Goal: Information Seeking & Learning: Learn about a topic

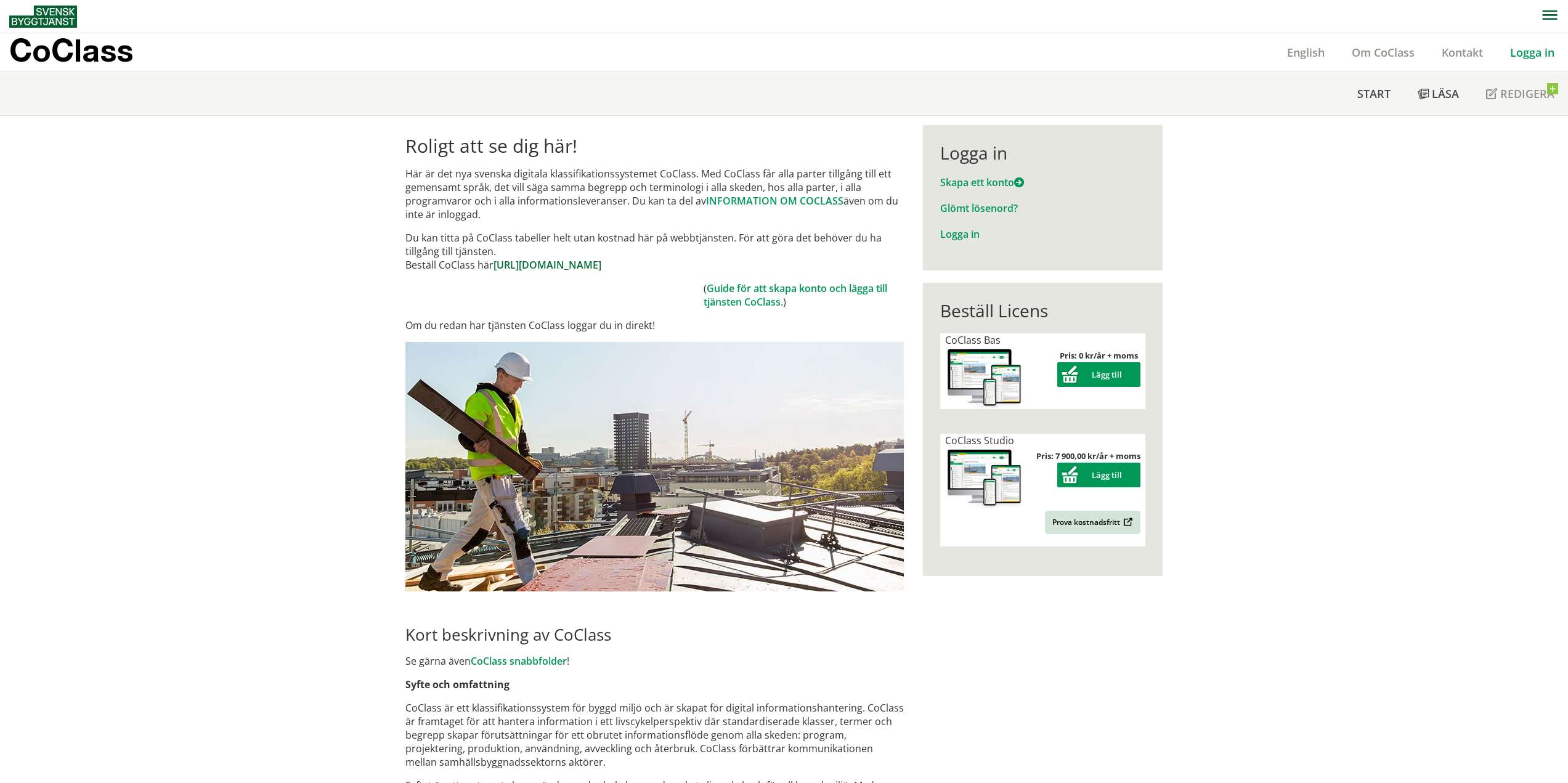
click at [601, 263] on link "https://www.byggtjanst.se/tjanster/coclass" at bounding box center [548, 265] width 108 height 14
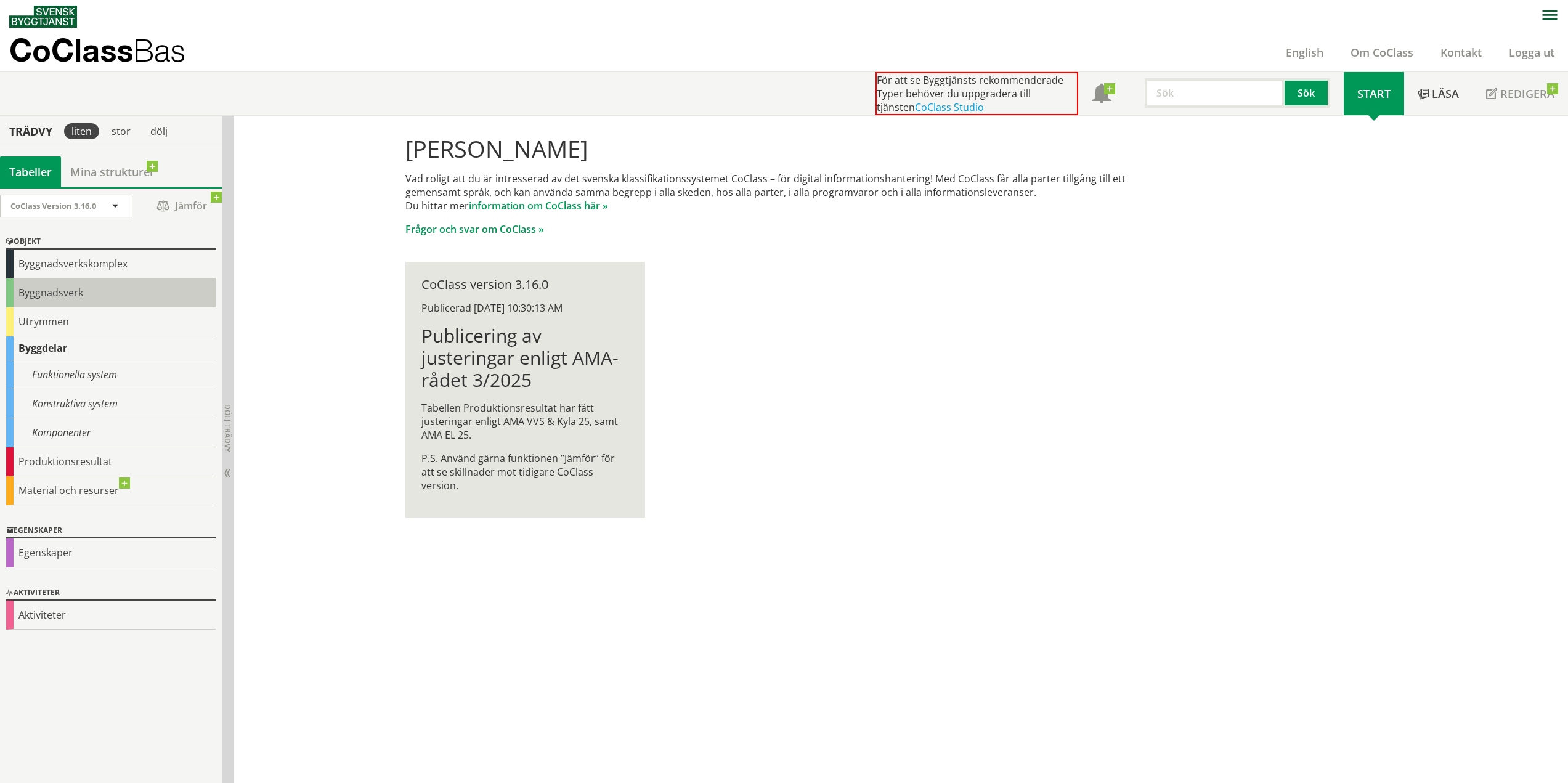
click at [87, 286] on div "Byggnadsverk" at bounding box center [111, 293] width 209 height 29
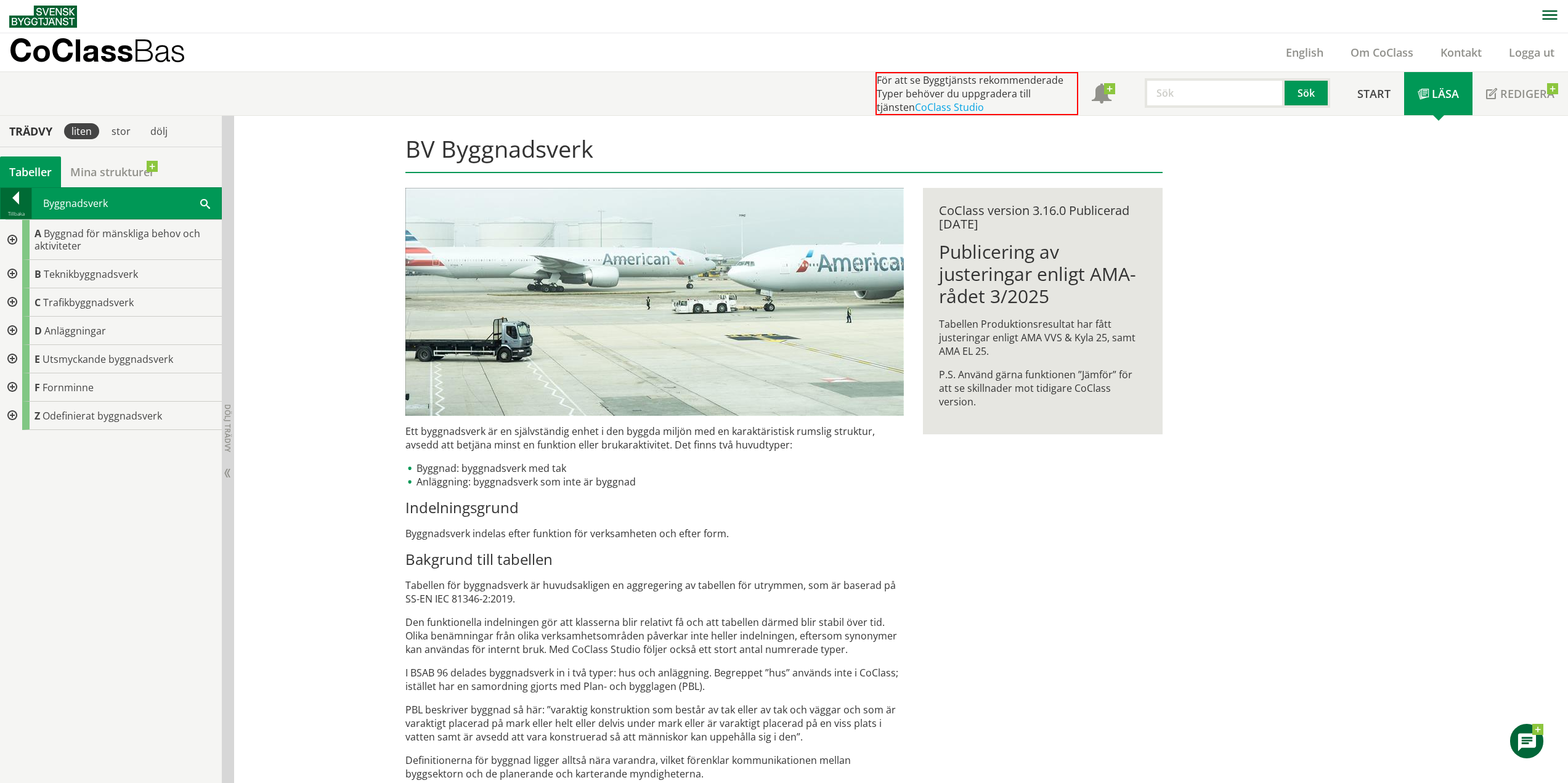
click at [19, 199] on div at bounding box center [16, 200] width 31 height 17
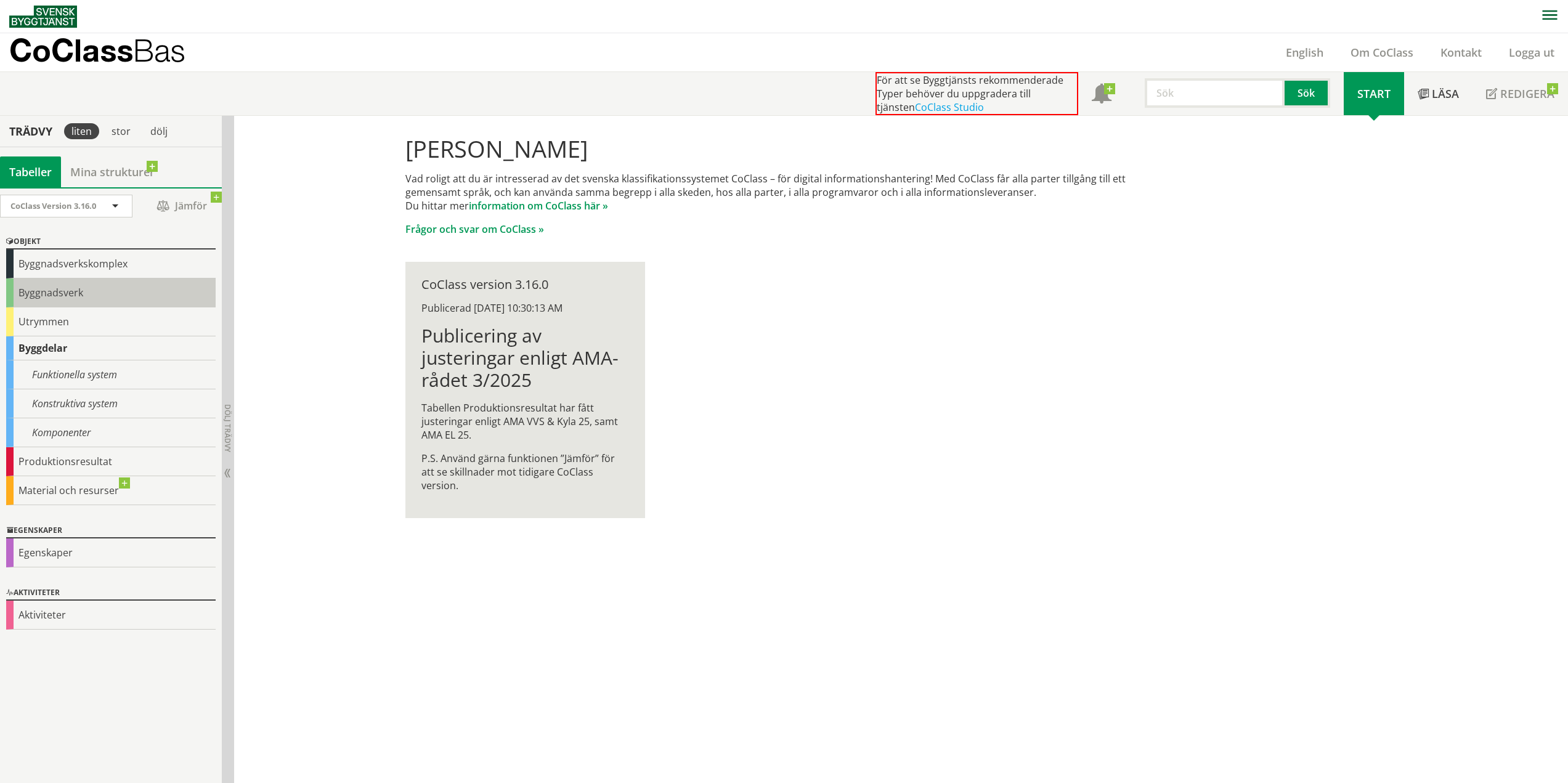
click at [29, 294] on div "Byggnadsverk" at bounding box center [111, 293] width 209 height 29
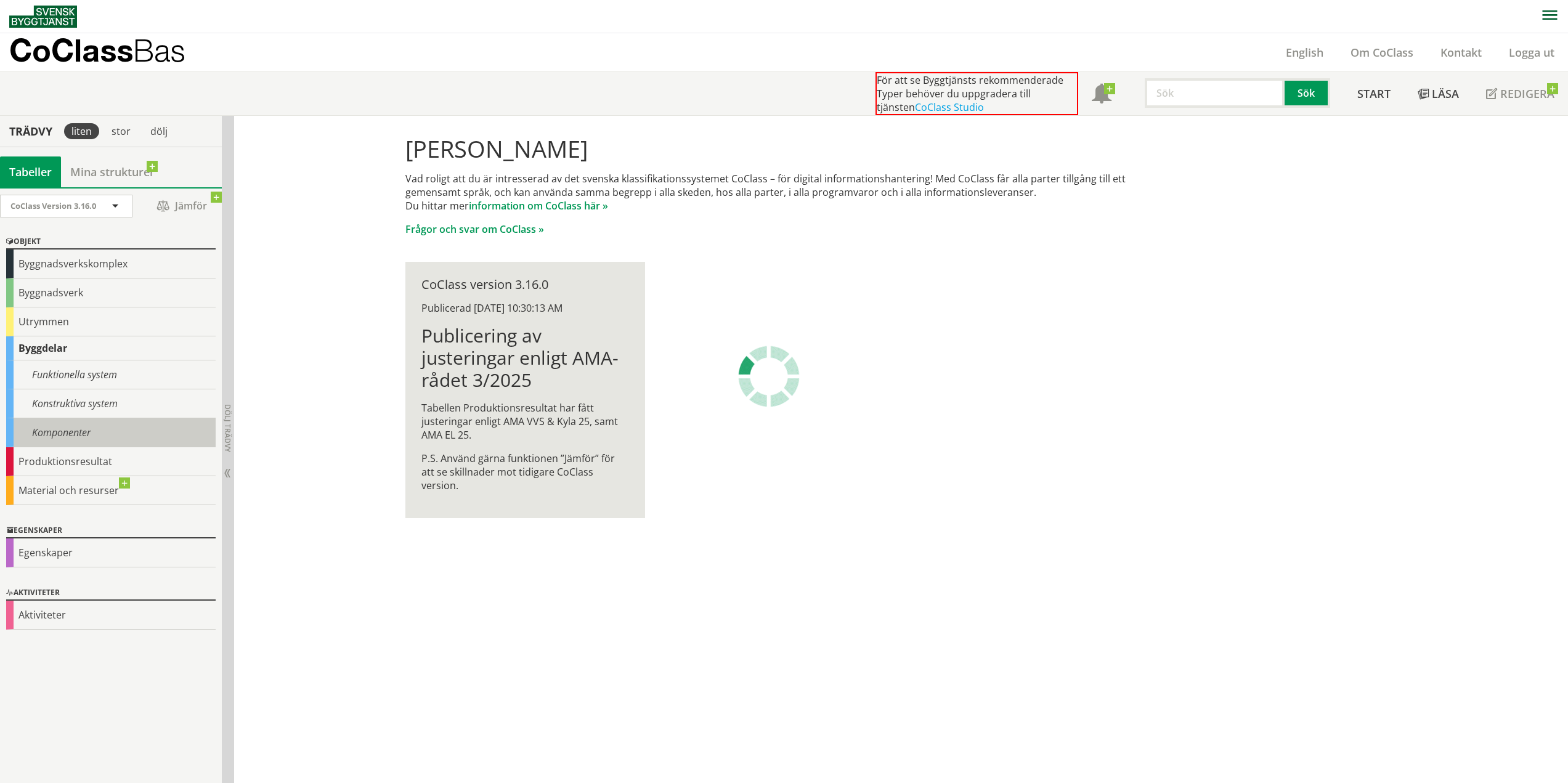
click at [84, 435] on div "Komponenter" at bounding box center [111, 433] width 209 height 29
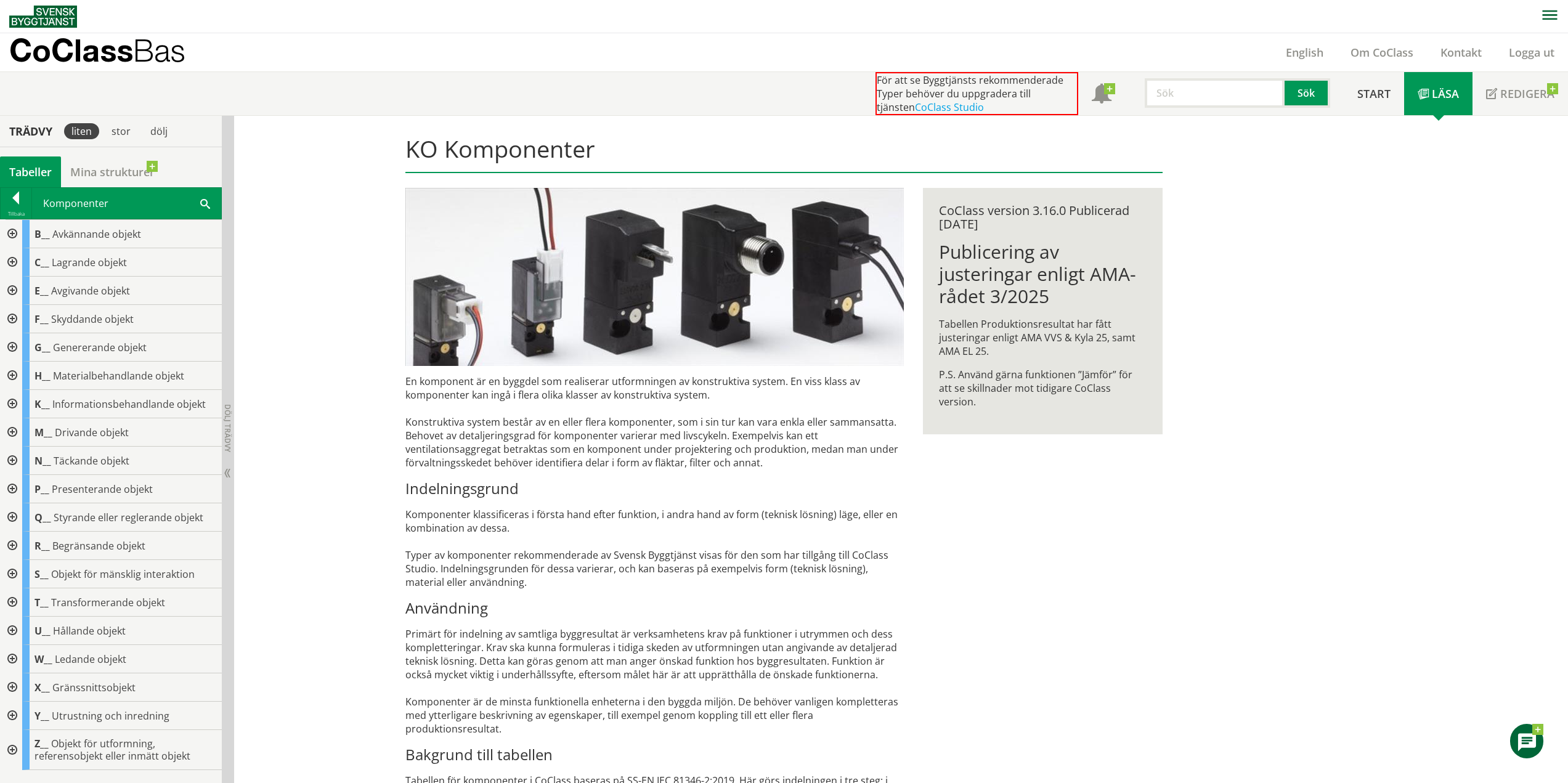
click at [14, 193] on div at bounding box center [16, 200] width 31 height 17
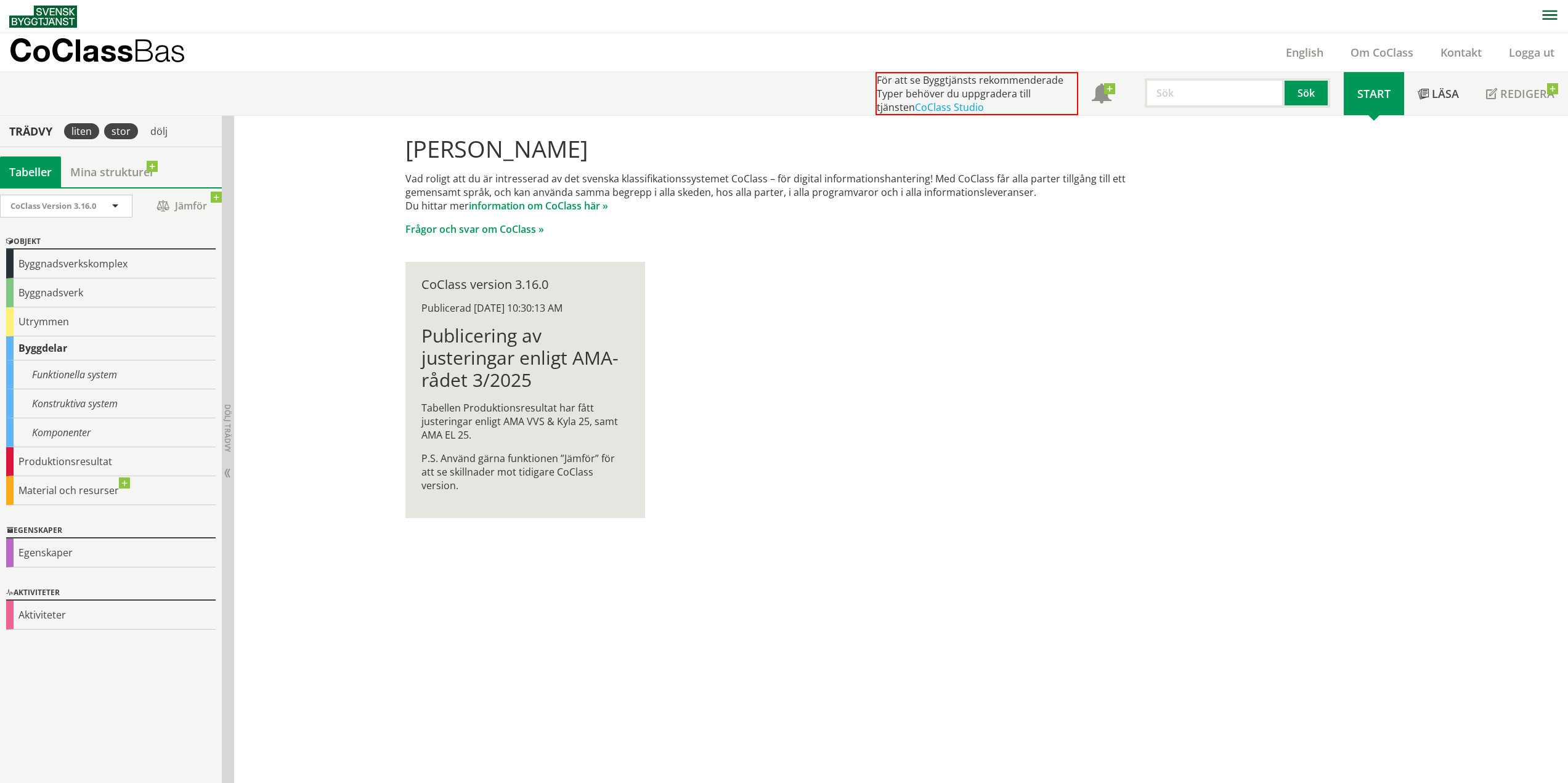
click at [131, 132] on div "stor" at bounding box center [121, 131] width 34 height 16
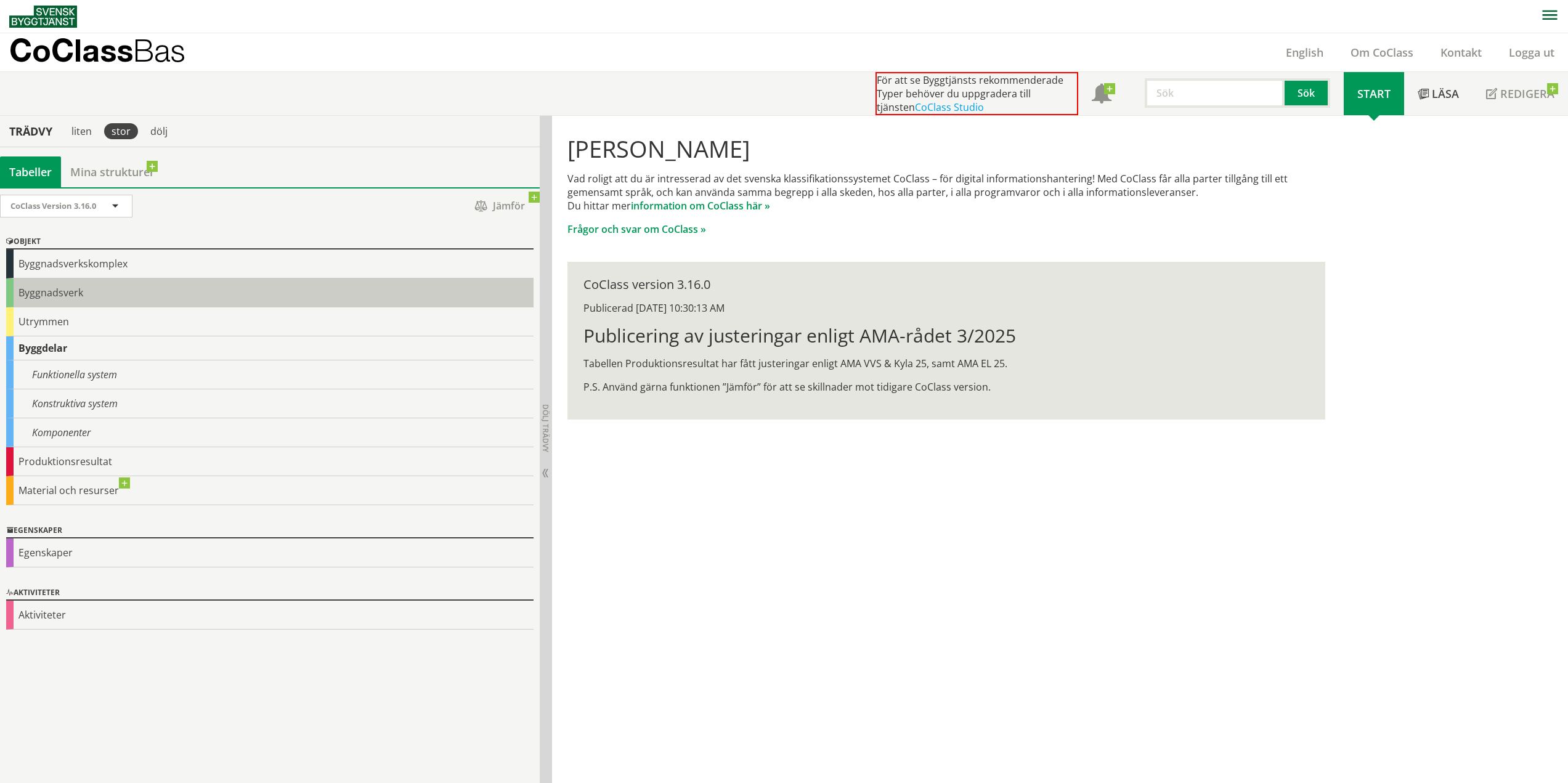
click at [23, 293] on div "Byggnadsverk" at bounding box center [270, 293] width 528 height 29
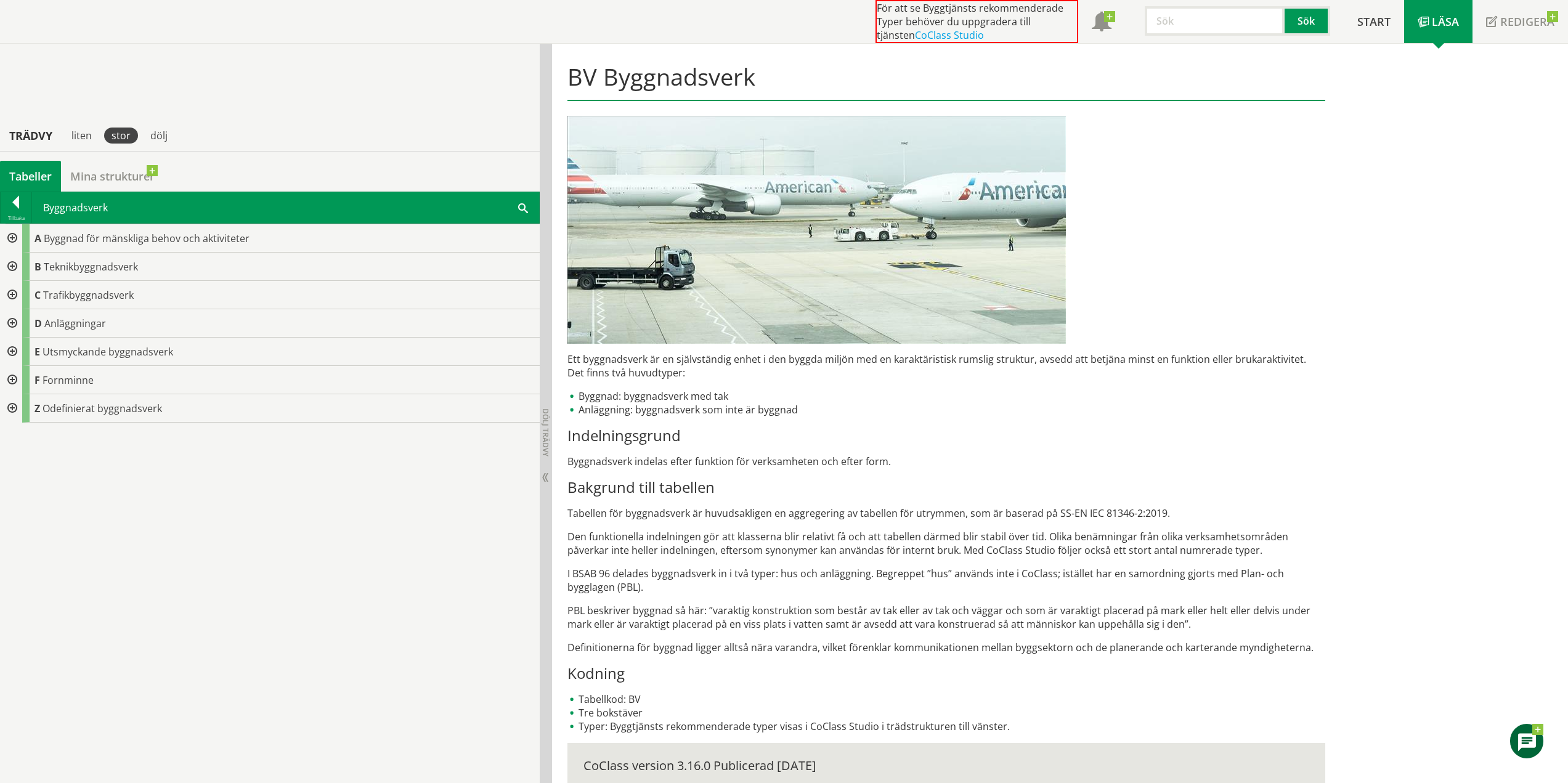
scroll to position [200, 0]
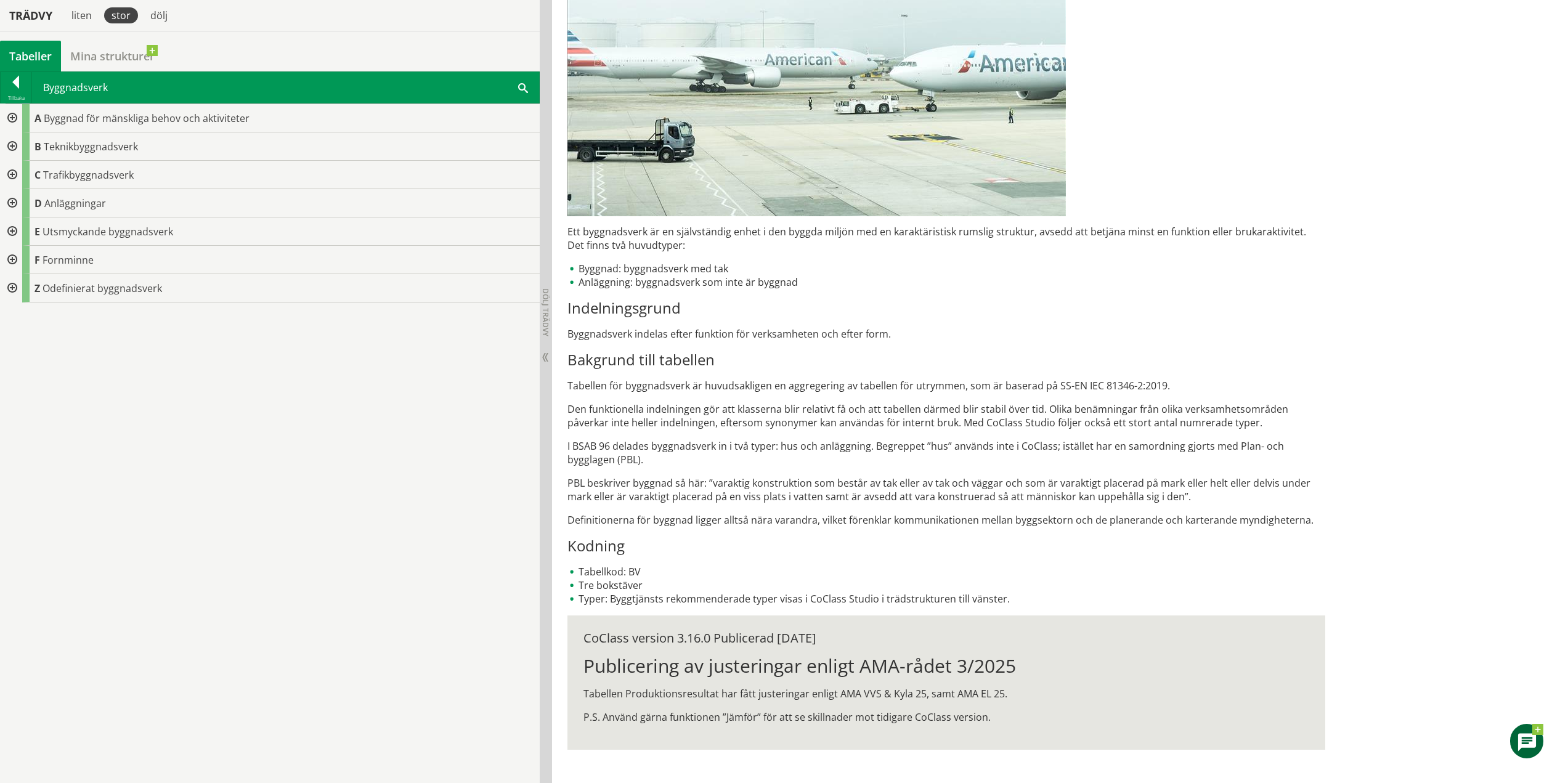
click at [10, 115] on div at bounding box center [11, 118] width 22 height 28
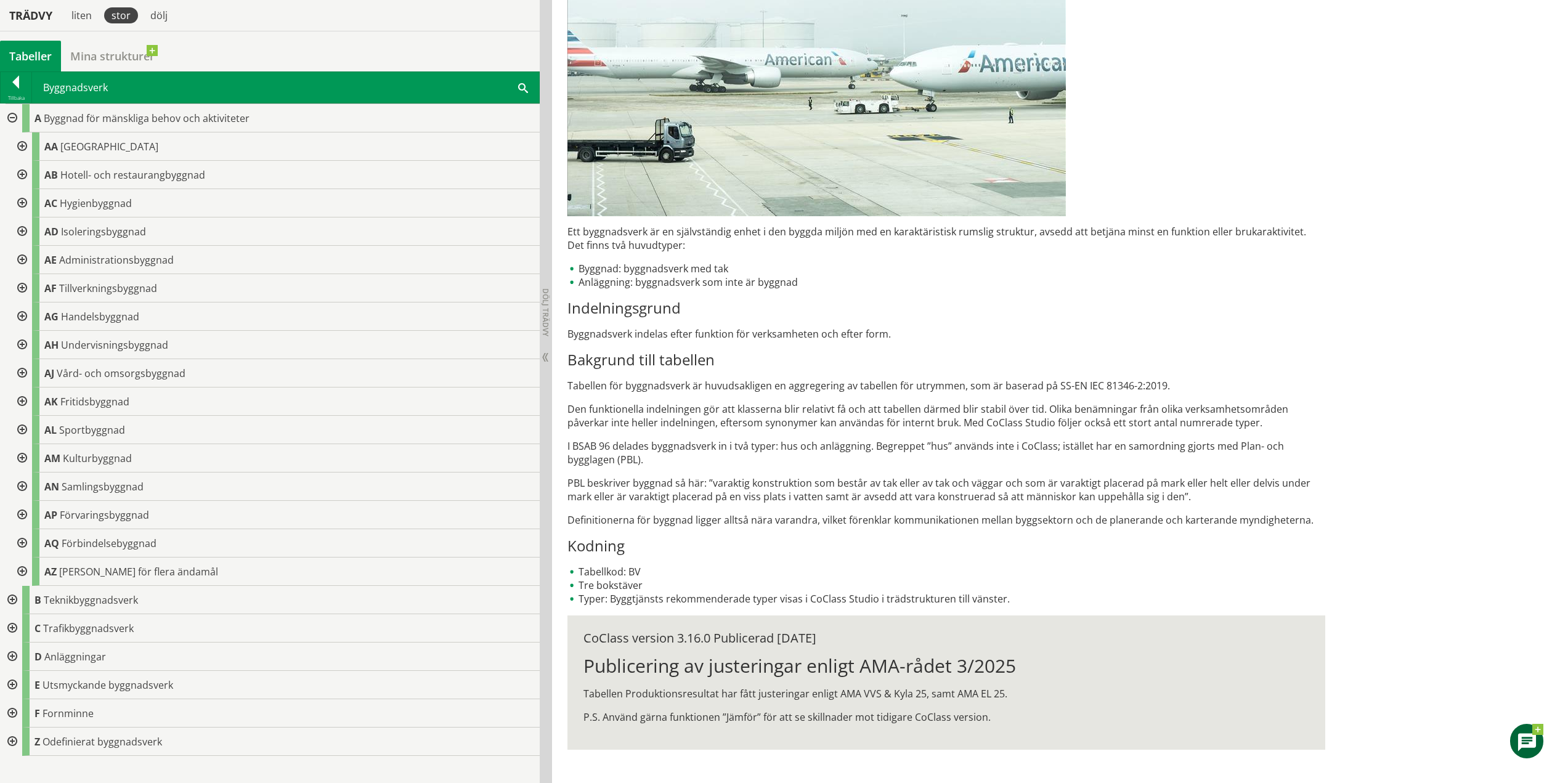
click at [19, 144] on div at bounding box center [21, 146] width 22 height 28
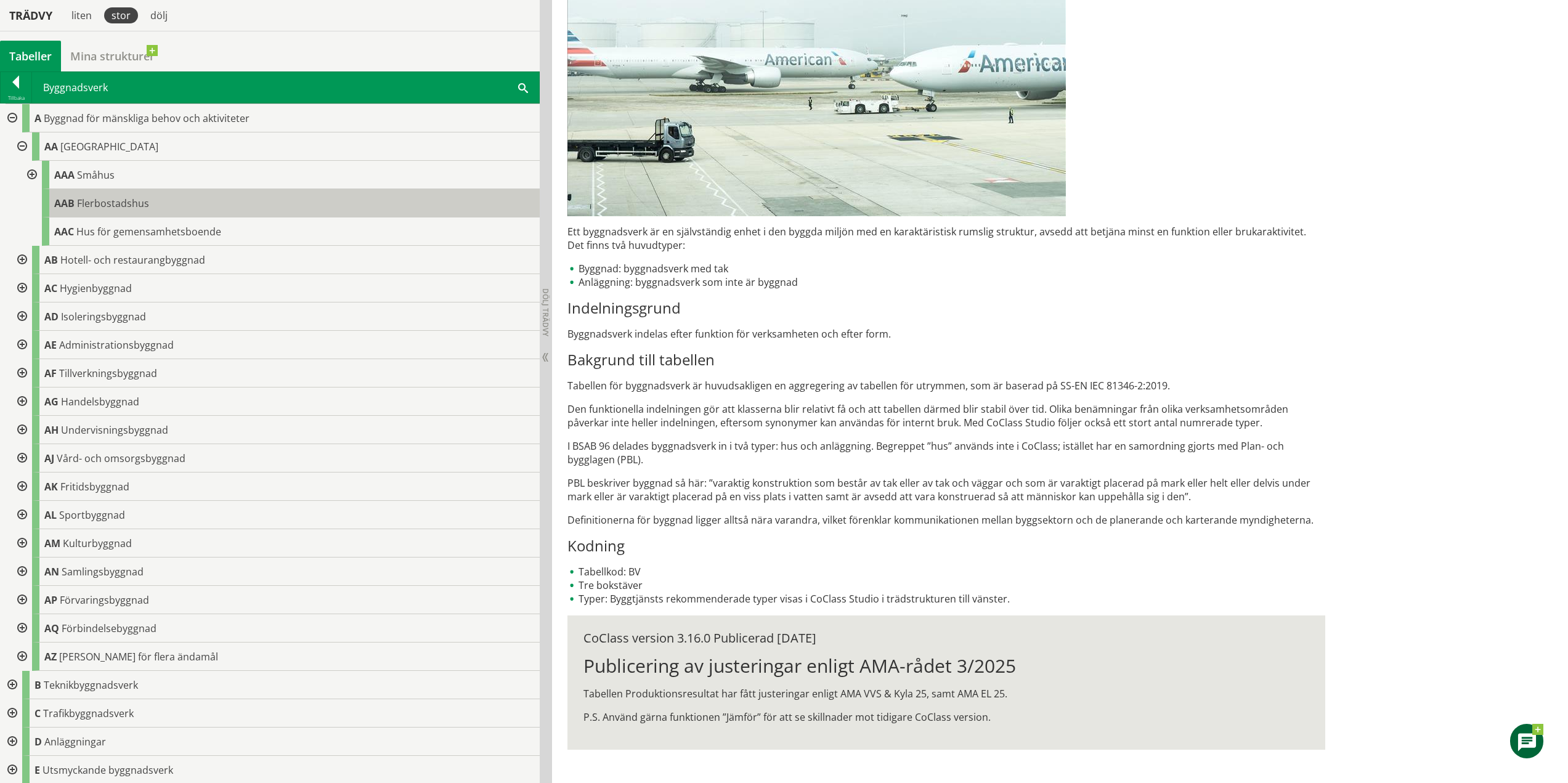
click at [62, 202] on span "AAB" at bounding box center [64, 203] width 20 height 14
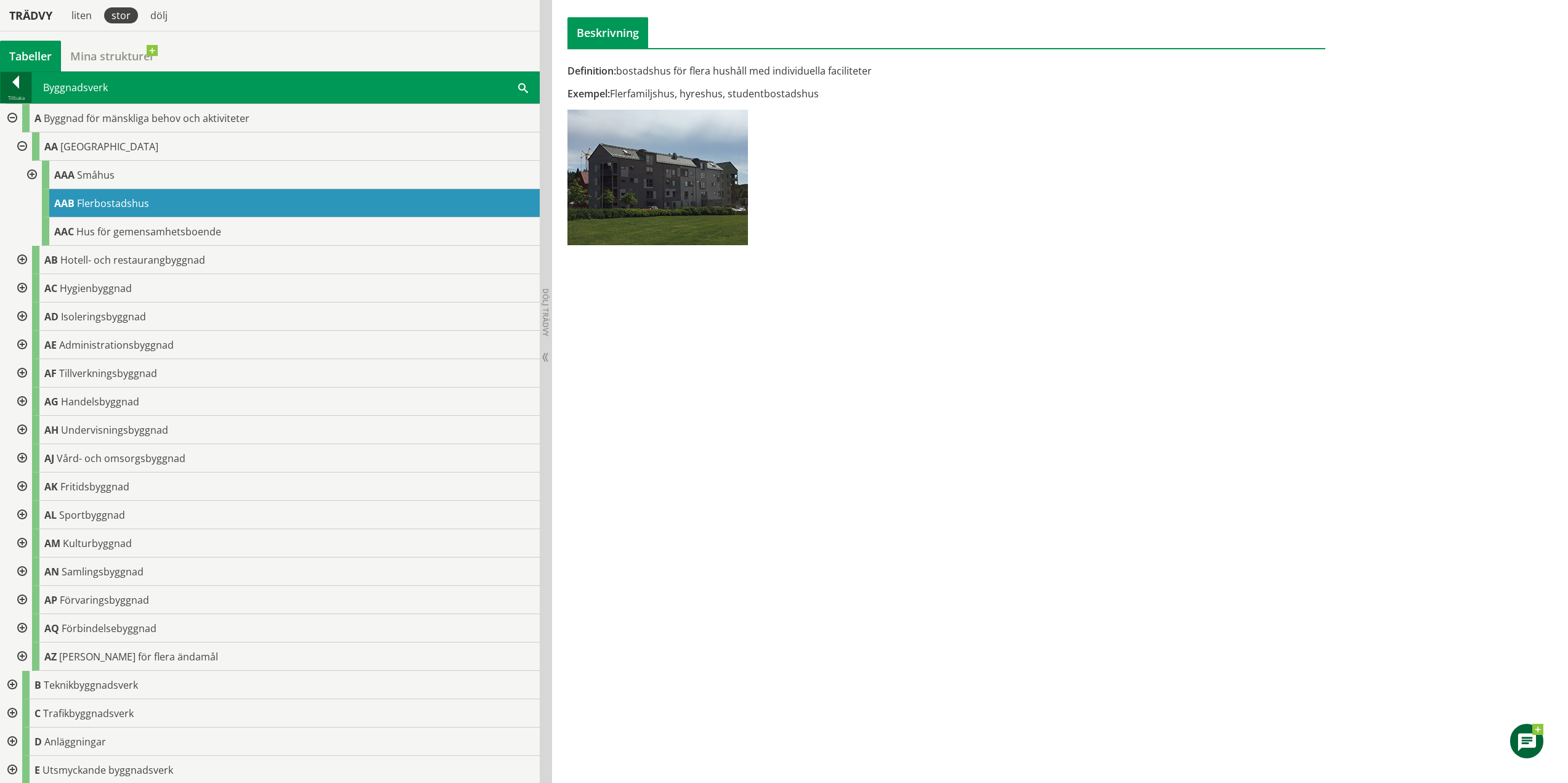
click at [14, 83] on div at bounding box center [16, 84] width 31 height 17
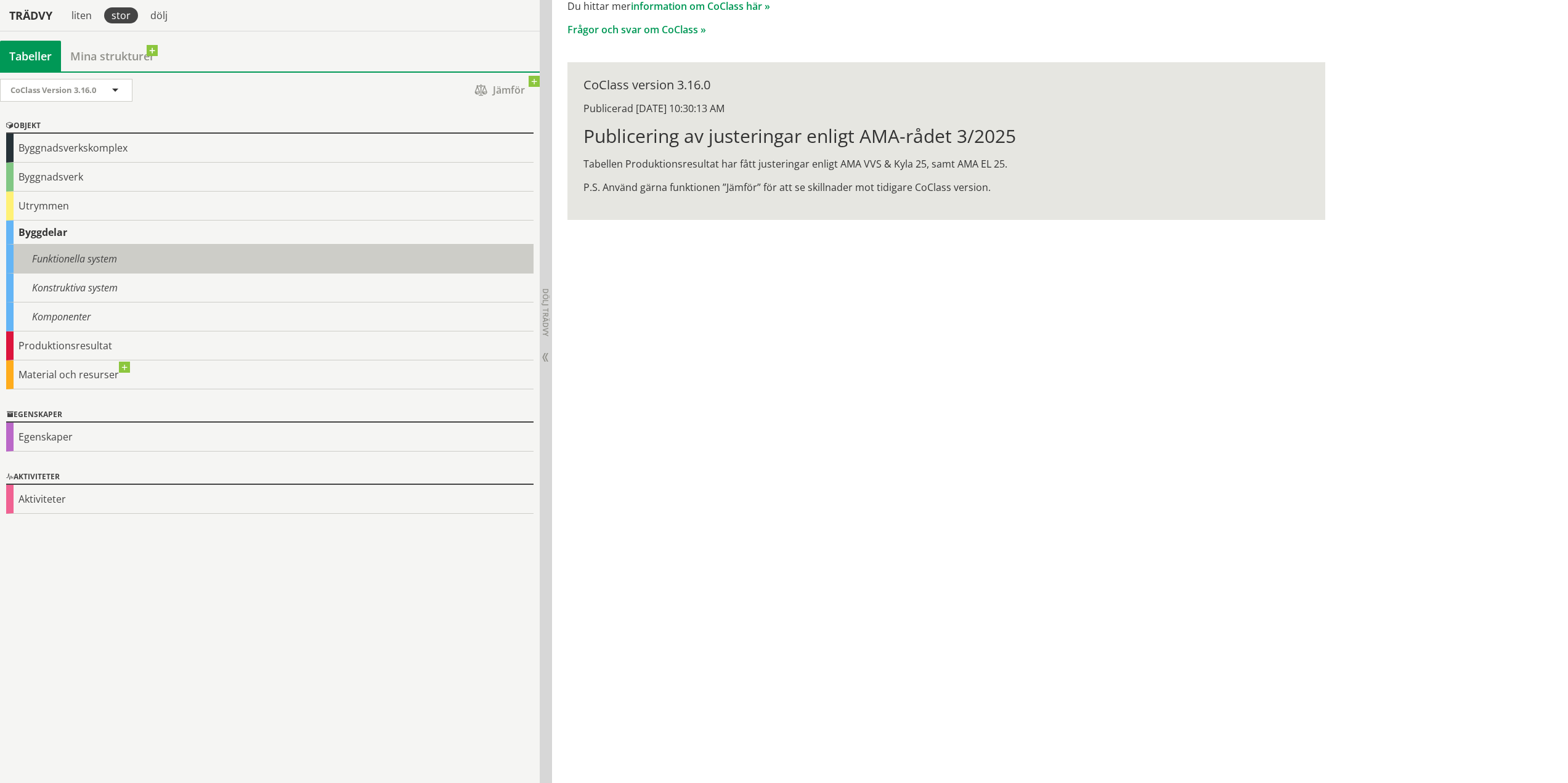
click at [72, 267] on div "Funktionella system" at bounding box center [270, 259] width 528 height 29
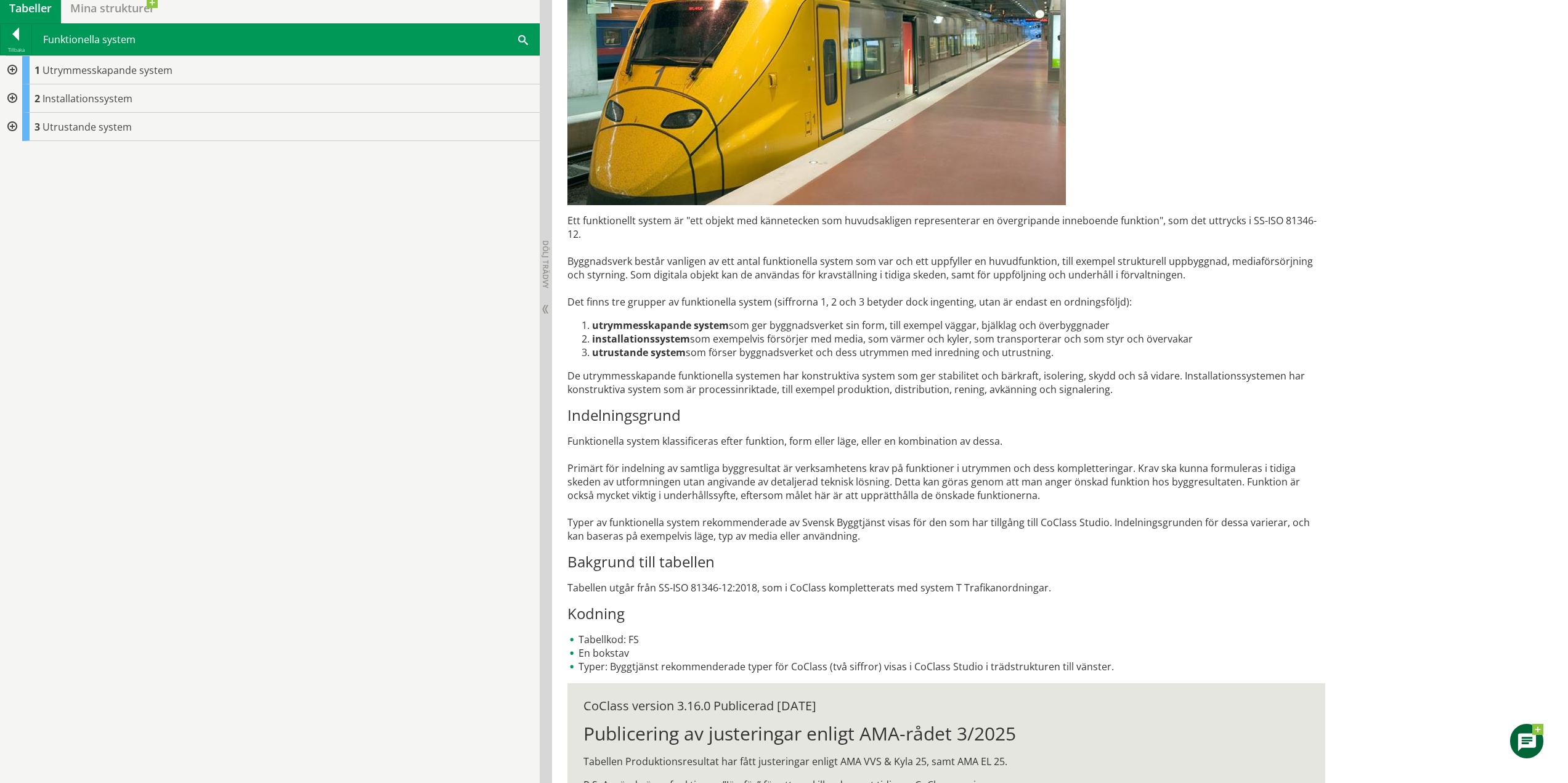
scroll to position [303, 0]
